Goal: Navigation & Orientation: Find specific page/section

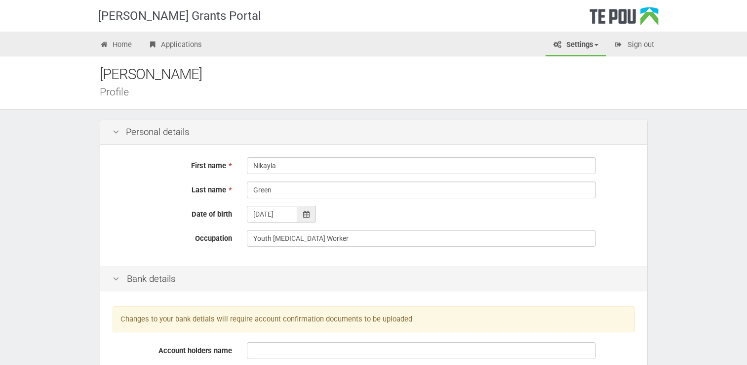
scroll to position [602, 0]
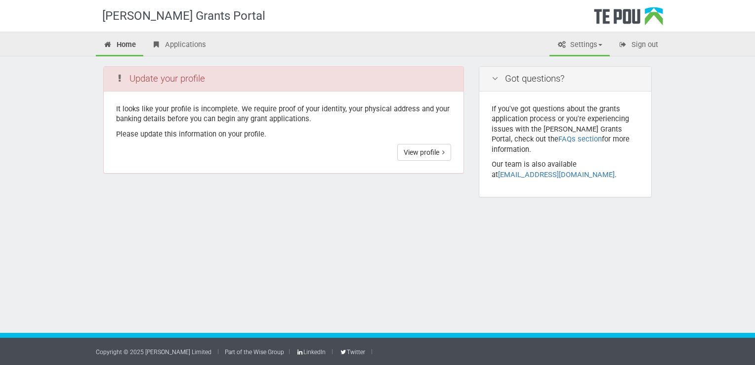
click at [585, 48] on link "Settings" at bounding box center [579, 46] width 60 height 22
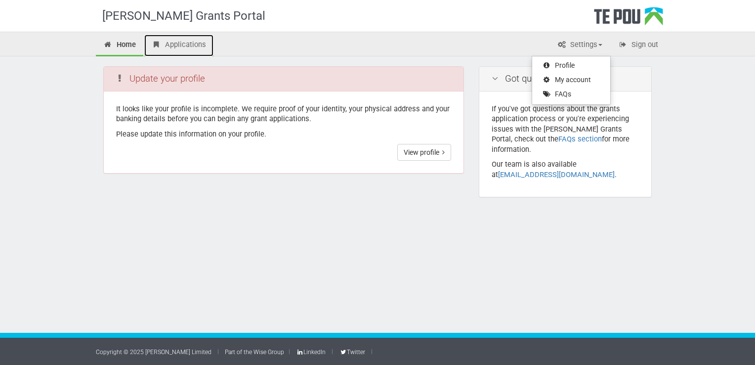
click at [182, 42] on link "Applications" at bounding box center [178, 46] width 69 height 22
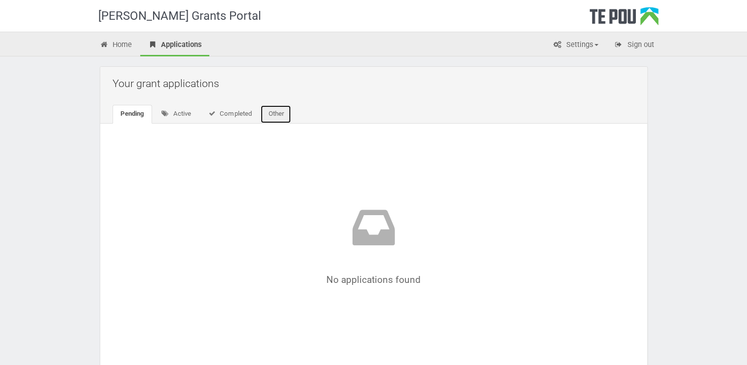
click at [269, 113] on link "Other" at bounding box center [275, 114] width 31 height 19
click at [229, 117] on link "Completed" at bounding box center [229, 114] width 60 height 19
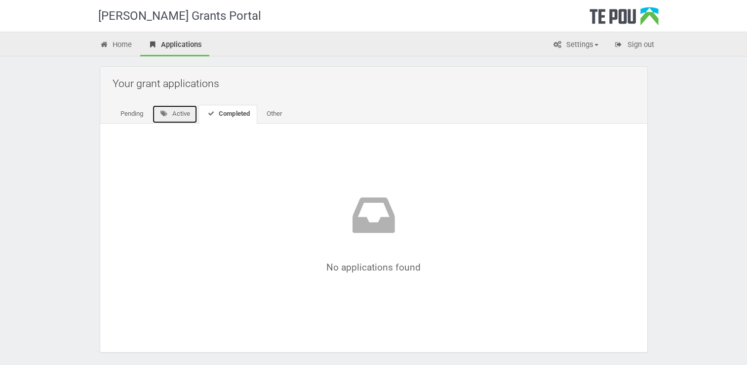
click at [176, 116] on link "Active" at bounding box center [175, 114] width 46 height 19
click at [576, 47] on link "Settings" at bounding box center [576, 46] width 60 height 22
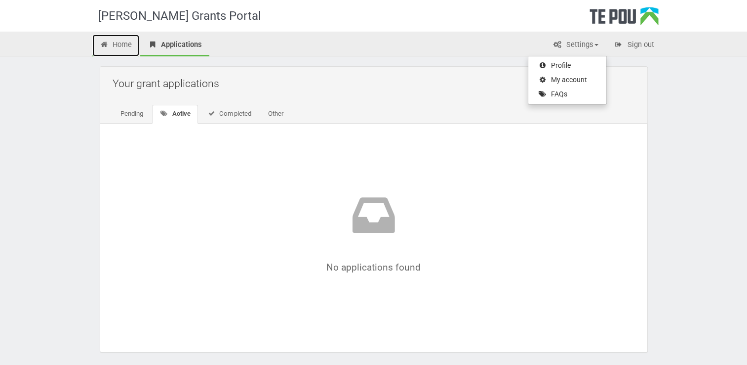
click at [122, 47] on link "Home" at bounding box center [115, 46] width 47 height 22
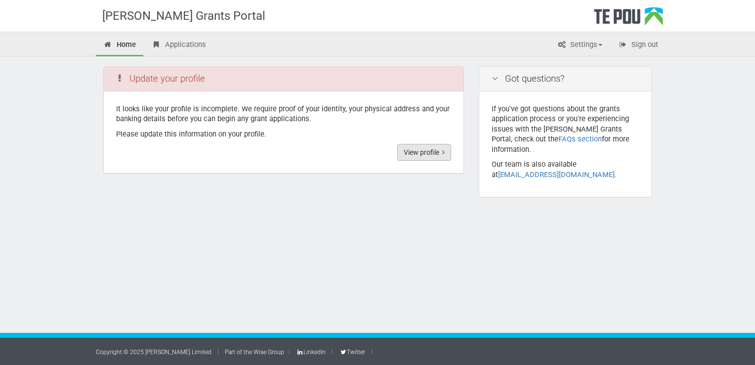
click at [436, 153] on link "View profile" at bounding box center [424, 152] width 54 height 17
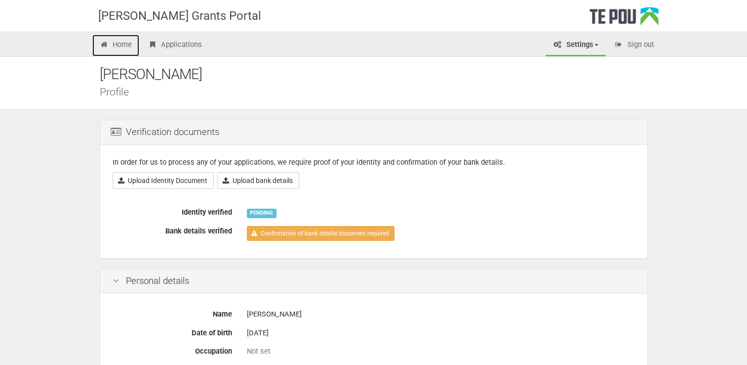
click at [121, 40] on link "Home" at bounding box center [115, 46] width 47 height 22
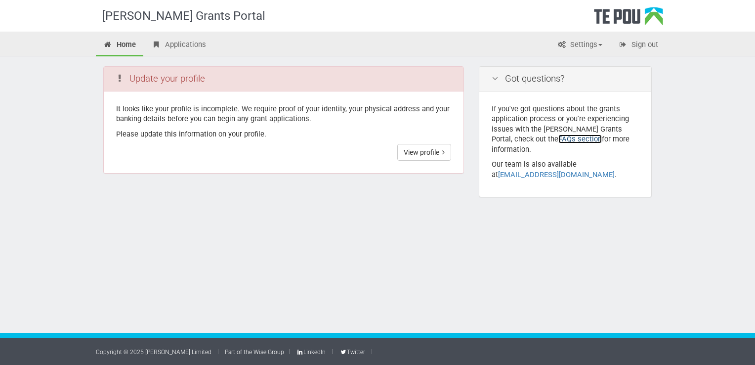
click at [558, 139] on link "FAQs section" at bounding box center [579, 138] width 43 height 9
